Goal: Task Accomplishment & Management: Use online tool/utility

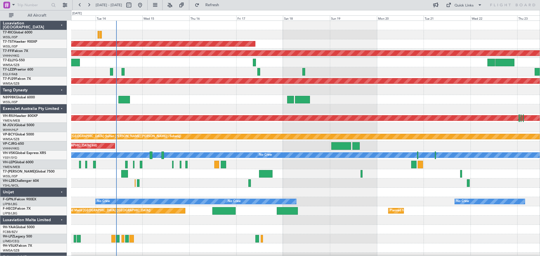
click at [270, 147] on div "Planned Maint [GEOGRAPHIC_DATA] (Seletar) Planned Maint Geneva ([GEOGRAPHIC_DAT…" at bounding box center [305, 151] width 468 height 260
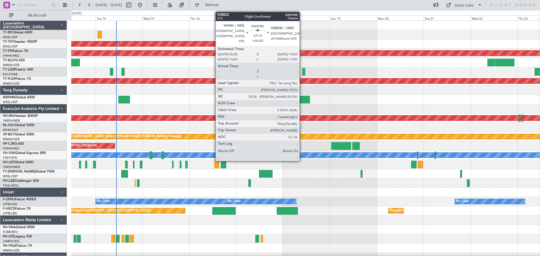
click at [302, 102] on div at bounding box center [302, 100] width 15 height 8
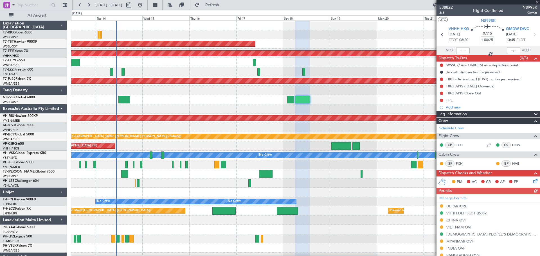
click at [537, 3] on div at bounding box center [487, 2] width 103 height 4
click at [536, 1] on div at bounding box center [487, 2] width 103 height 4
click at [536, 3] on span at bounding box center [537, 2] width 6 height 5
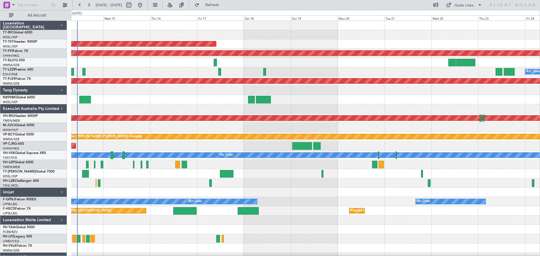
click at [352, 124] on div "Planned Maint [GEOGRAPHIC_DATA] (Seletar) Planned Maint Geneva ([GEOGRAPHIC_DAT…" at bounding box center [305, 151] width 468 height 260
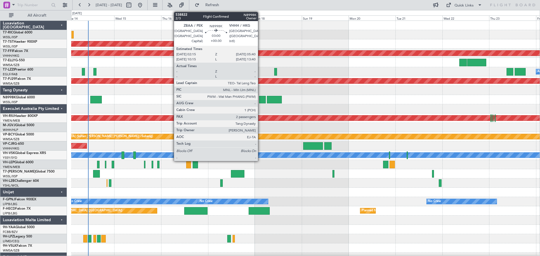
click at [260, 101] on div at bounding box center [262, 100] width 7 height 8
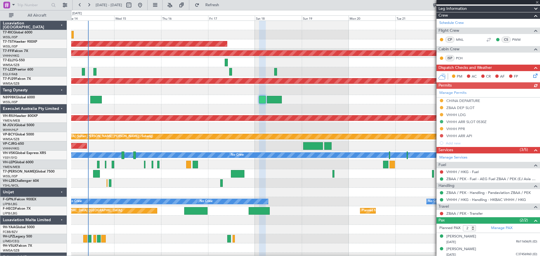
scroll to position [86, 0]
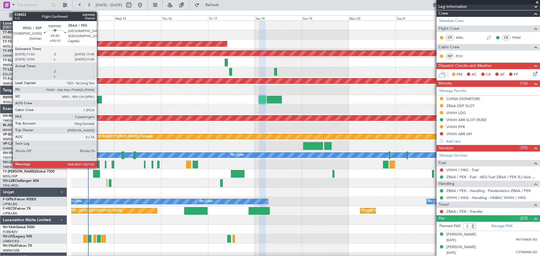
click at [99, 101] on div at bounding box center [96, 100] width 12 height 8
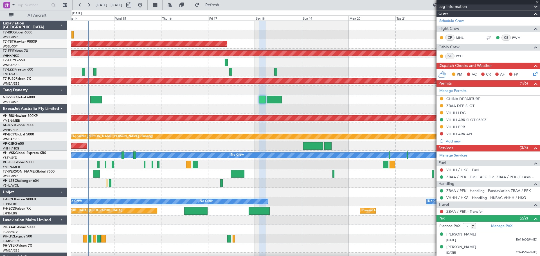
type input "+00:10"
type input "3"
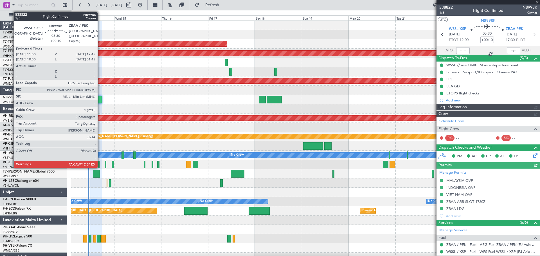
type input "[PERSON_NAME] (LEU)"
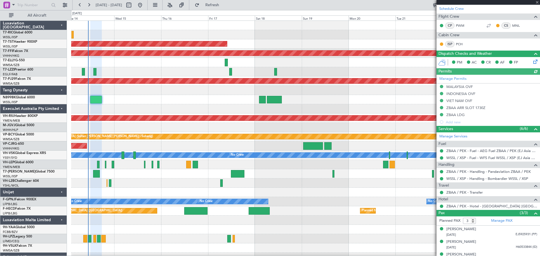
scroll to position [120, 0]
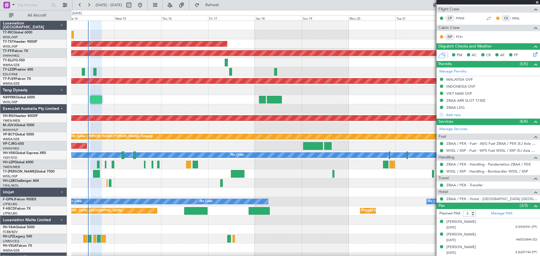
click at [336, 111] on div at bounding box center [305, 108] width 468 height 9
